Goal: Information Seeking & Learning: Learn about a topic

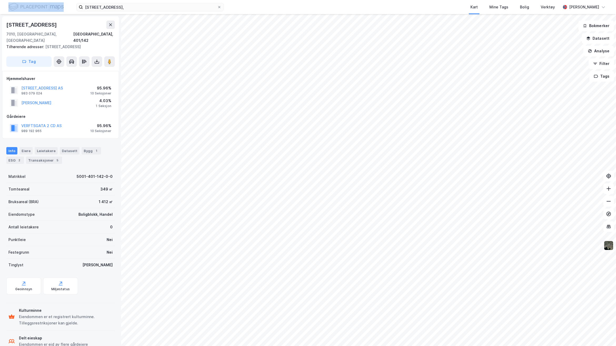
drag, startPoint x: 126, startPoint y: 13, endPoint x: 41, endPoint y: 9, distance: 85.2
click at [41, 9] on div "[STREET_ADDRESS], Kart Mine Tags Bolig Verktøy [PERSON_NAME]" at bounding box center [308, 7] width 616 height 14
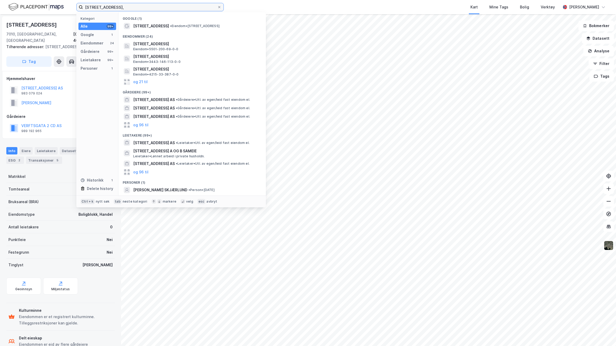
drag, startPoint x: 74, startPoint y: 6, endPoint x: 54, endPoint y: 13, distance: 20.7
click at [3, 6] on div "[STREET_ADDRESS], Kategori Alle 99+ Google 1 Eiendommer 24 Gårdeiere 99+ Leieta…" at bounding box center [308, 7] width 616 height 14
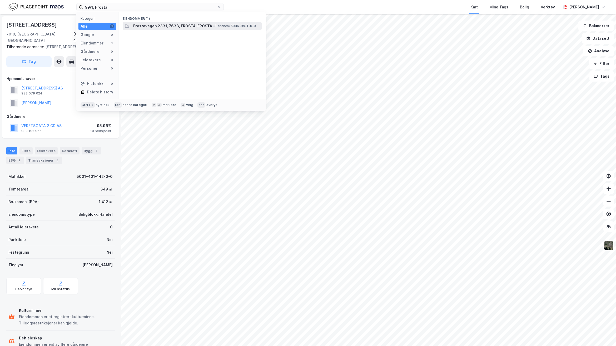
click at [168, 25] on span "Frostavegen 2331, 7633, FROSTA, FROSTA" at bounding box center [172, 26] width 79 height 6
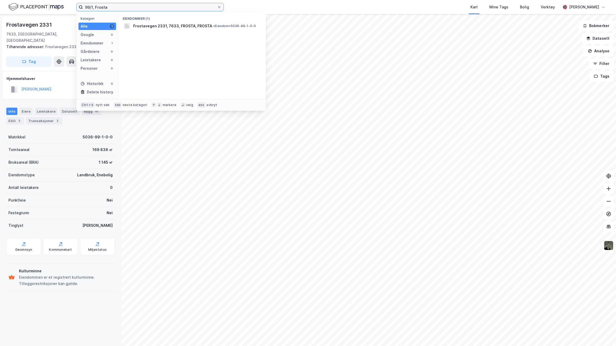
drag, startPoint x: 123, startPoint y: 0, endPoint x: 55, endPoint y: -3, distance: 68.0
click at [55, 0] on html "99/1, Frosta Kategori Alle 1 Google 0 Eiendommer 1 Gårdeiere 0 Leietakere 0 Per…" at bounding box center [308, 173] width 616 height 346
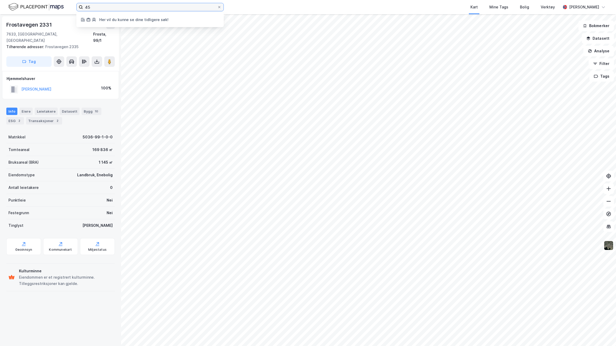
type input "4"
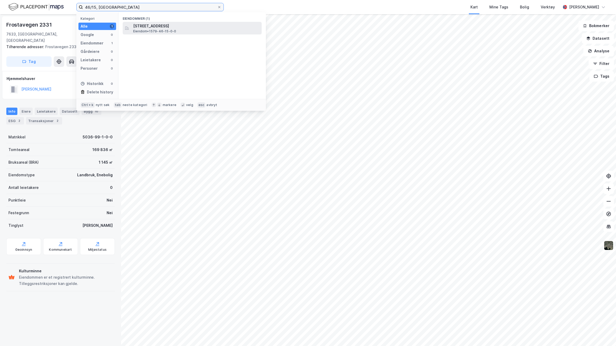
type input "46/15, [GEOGRAPHIC_DATA]"
click at [227, 29] on div "[STREET_ADDRESS] Eiendom • 1579-46-15-0-0" at bounding box center [196, 28] width 127 height 11
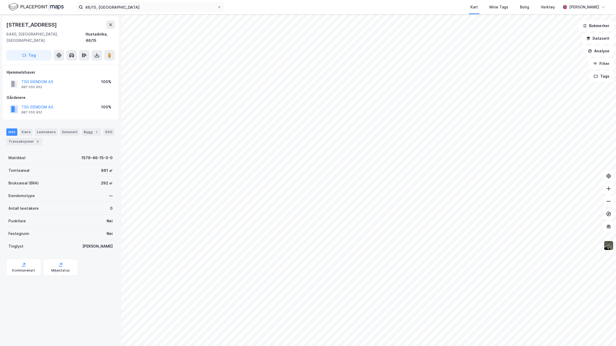
drag, startPoint x: 72, startPoint y: 306, endPoint x: 82, endPoint y: 219, distance: 87.2
click at [72, 306] on div "[STREET_ADDRESS], [GEOGRAPHIC_DATA] Hustadvika, 46/15 Tag Hjemmelshaver TSG EIE…" at bounding box center [60, 180] width 121 height 332
click at [608, 36] on button "Datasett" at bounding box center [598, 38] width 32 height 11
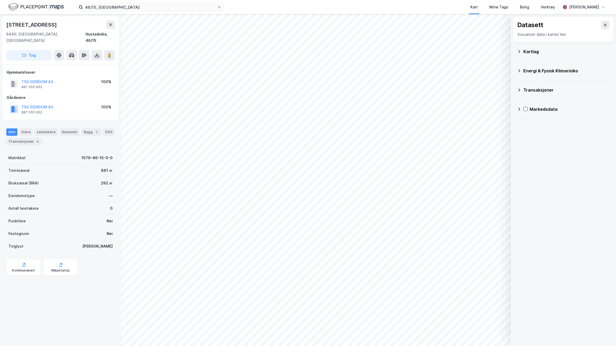
click at [525, 53] on div "Kartlag" at bounding box center [567, 51] width 86 height 6
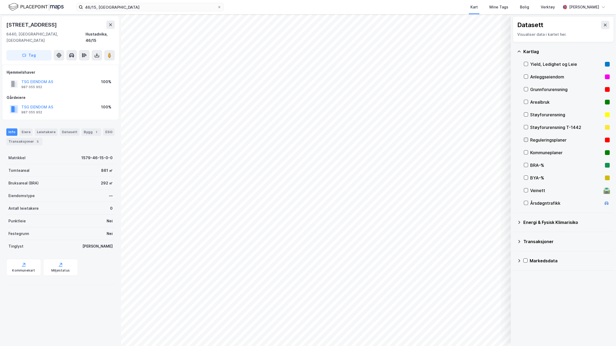
click at [526, 140] on icon at bounding box center [526, 140] width 4 height 4
